Goal: Task Accomplishment & Management: Manage account settings

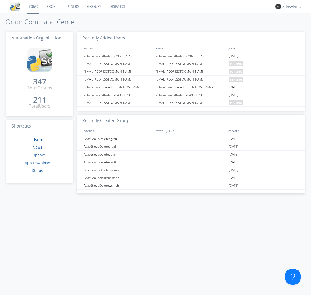
click at [53, 6] on link "Profile" at bounding box center [54, 6] width 22 height 13
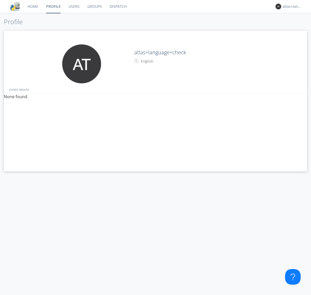
click at [162, 61] on div "English" at bounding box center [162, 61] width 43 height 5
click at [74, 6] on link "Users" at bounding box center [74, 6] width 19 height 13
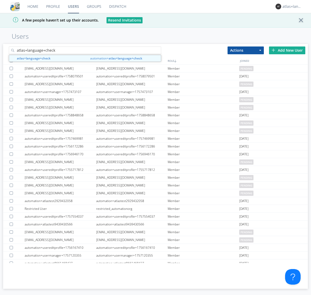
type input "atlas+language+check"
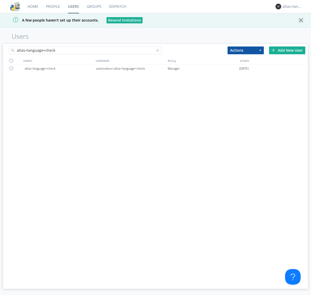
click at [132, 68] on div "automation+atlas+language+check" at bounding box center [132, 69] width 72 height 8
click at [53, 6] on link "Profile" at bounding box center [53, 6] width 22 height 13
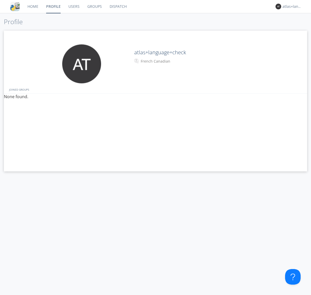
click at [162, 61] on div "French Canadian" at bounding box center [162, 61] width 43 height 5
click at [74, 6] on link "Users" at bounding box center [74, 6] width 19 height 13
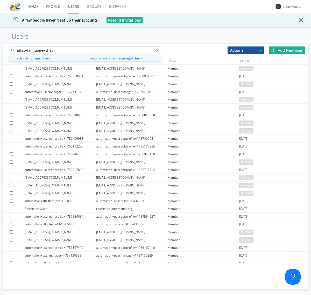
type input "atlas+language+check"
